Goal: Navigation & Orientation: Find specific page/section

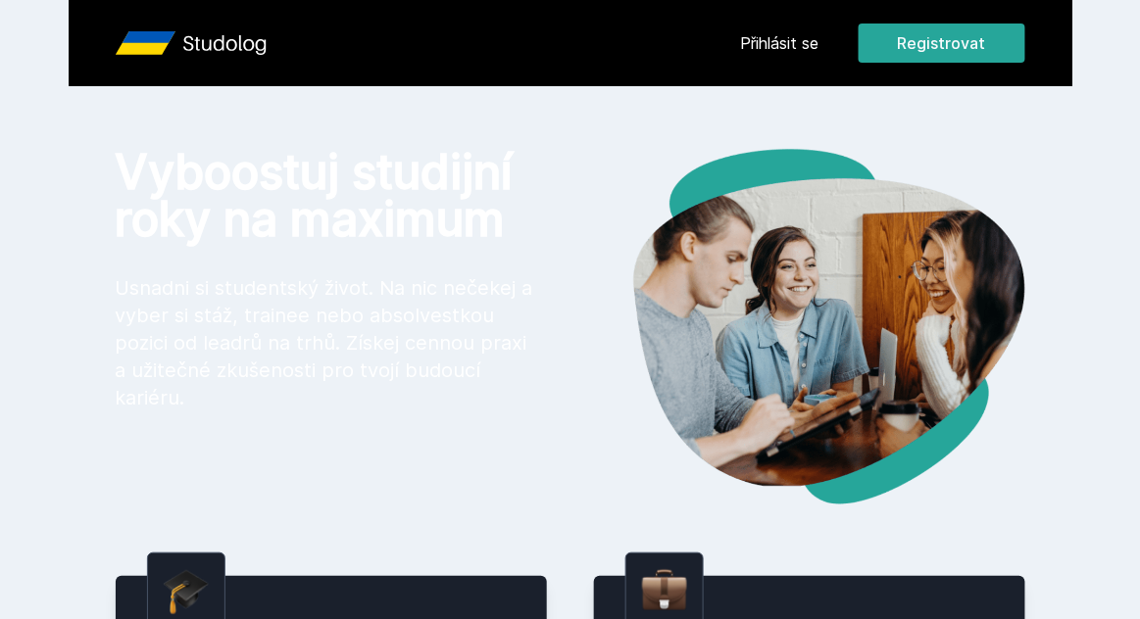
click at [570, 115] on button "Ne" at bounding box center [573, 126] width 71 height 49
click at [819, 46] on div "[PERSON_NAME] dostávat tipy ohledně studia, nových testů, hodnocení učitelů a p…" at bounding box center [570, 87] width 1140 height 174
click at [791, 36] on link "Přihlásit se" at bounding box center [780, 43] width 78 height 24
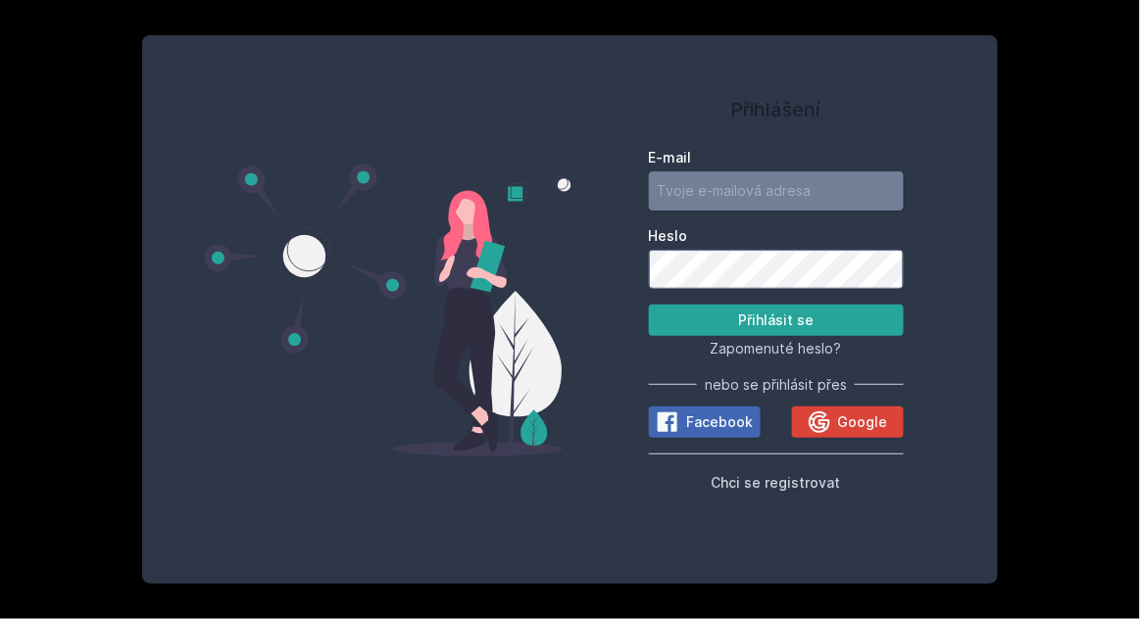
click at [728, 211] on input "E-mail" at bounding box center [776, 191] width 255 height 39
type input "[EMAIL_ADDRESS][DOMAIN_NAME]"
click at [649, 305] on button "Přihlásit se" at bounding box center [776, 320] width 255 height 31
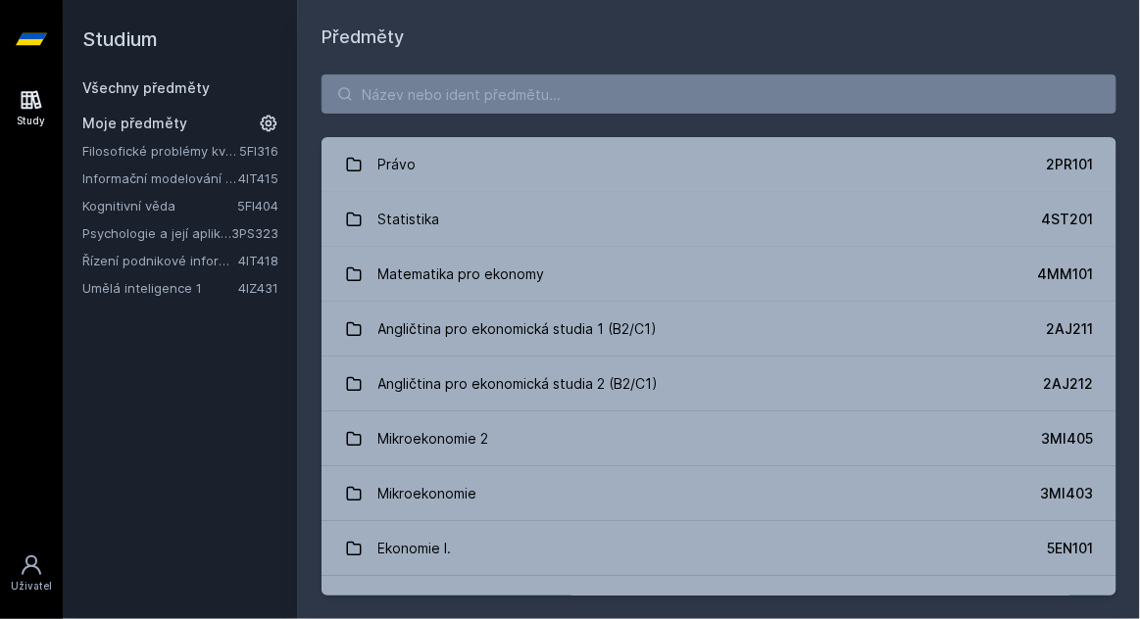
click at [205, 146] on link "Filosofické problémy kvantifikace a měření" at bounding box center [160, 151] width 157 height 20
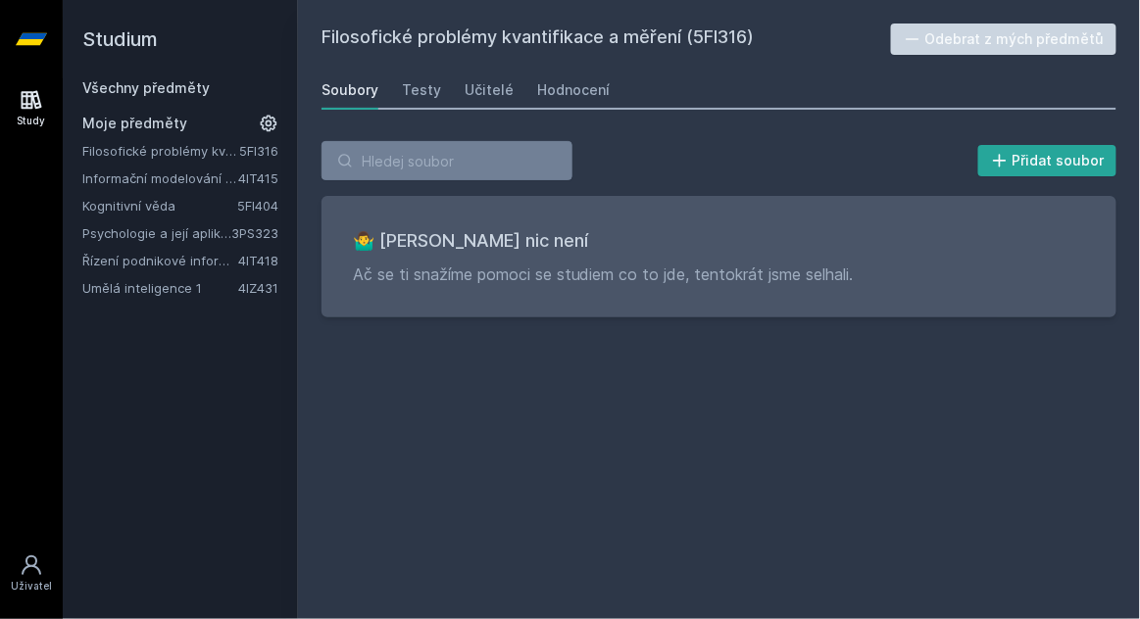
click at [192, 202] on link "Kognitivní věda" at bounding box center [159, 206] width 155 height 20
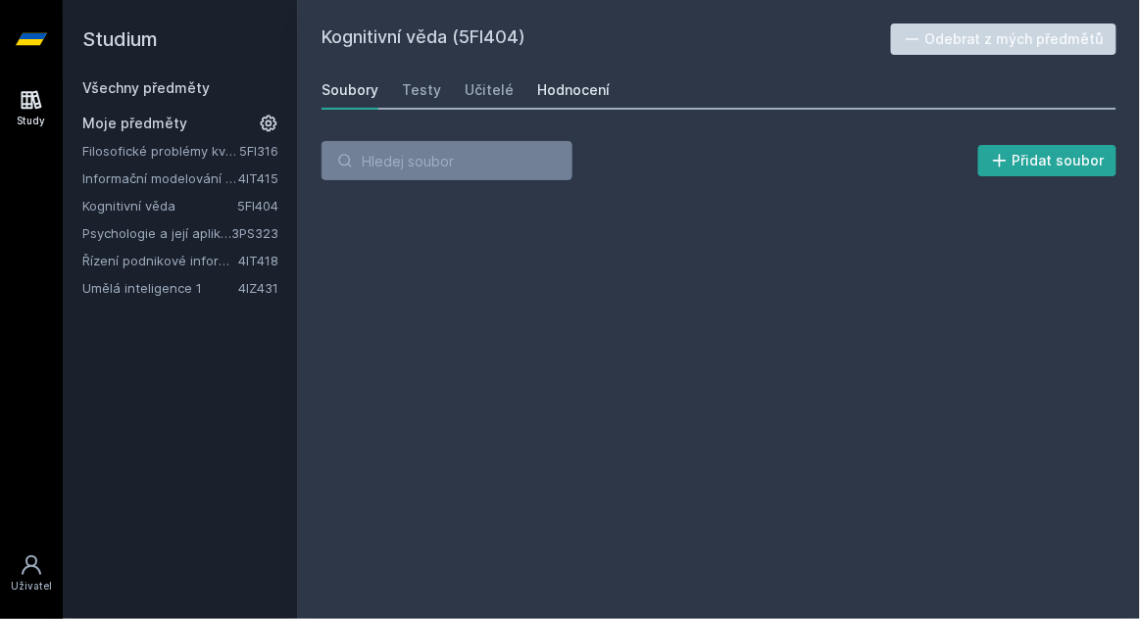
click at [570, 87] on div "Hodnocení" at bounding box center [573, 90] width 73 height 20
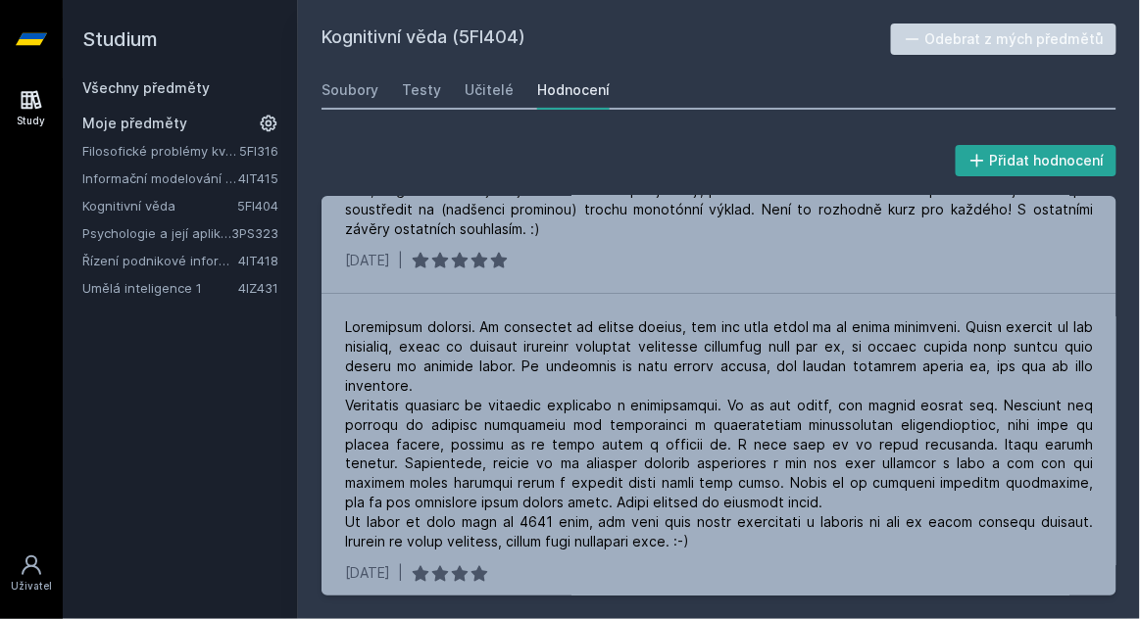
scroll to position [627, 0]
